Goal: Find specific page/section

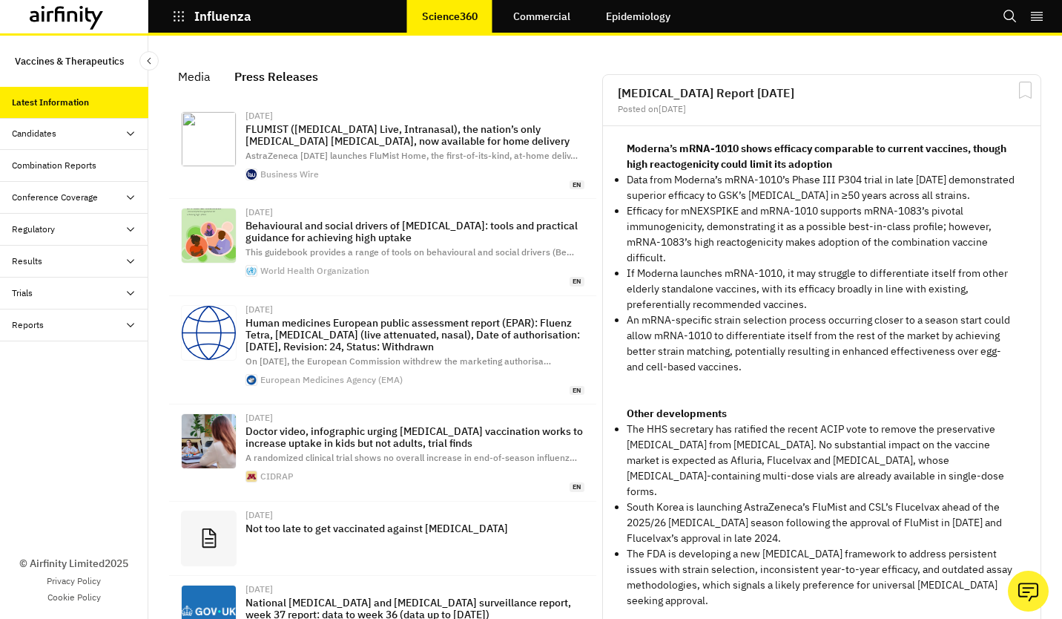
scroll to position [1082, 433]
click at [223, 11] on p "Influenza" at bounding box center [222, 16] width 57 height 13
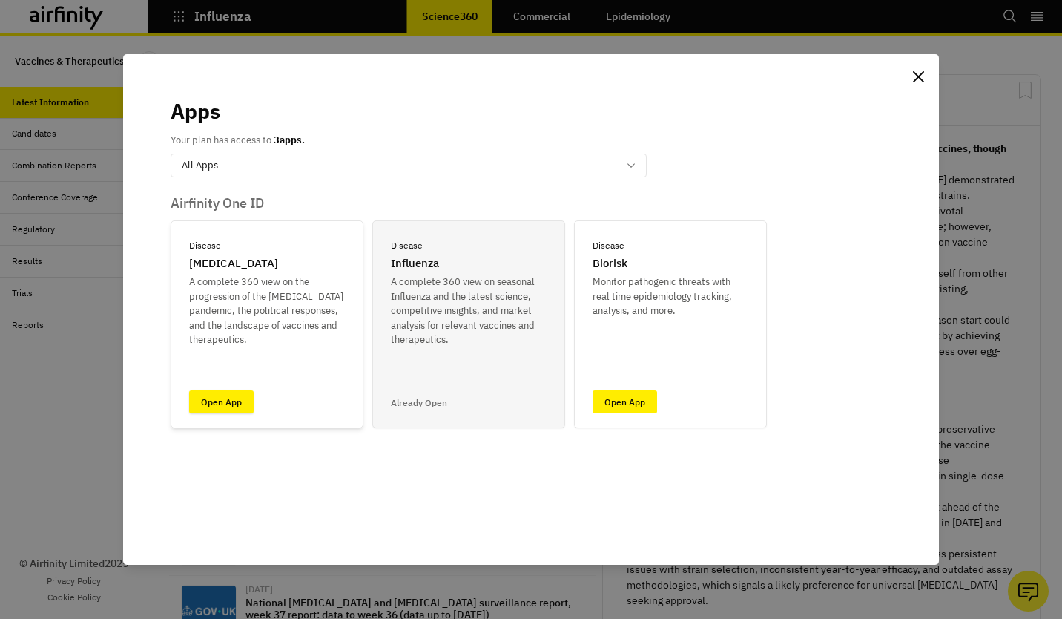
click at [234, 402] on link "Open App" at bounding box center [221, 401] width 65 height 23
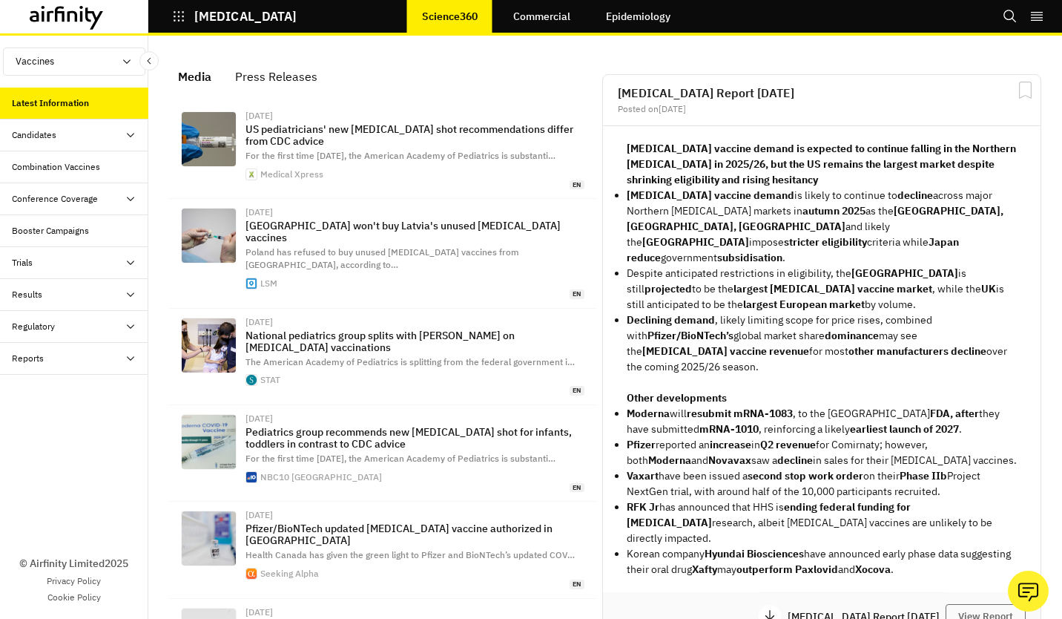
scroll to position [12, 12]
click at [79, 131] on div "Candidates" at bounding box center [80, 134] width 137 height 13
click at [73, 172] on div "Dashboard" at bounding box center [86, 166] width 125 height 13
